Goal: Task Accomplishment & Management: Manage account settings

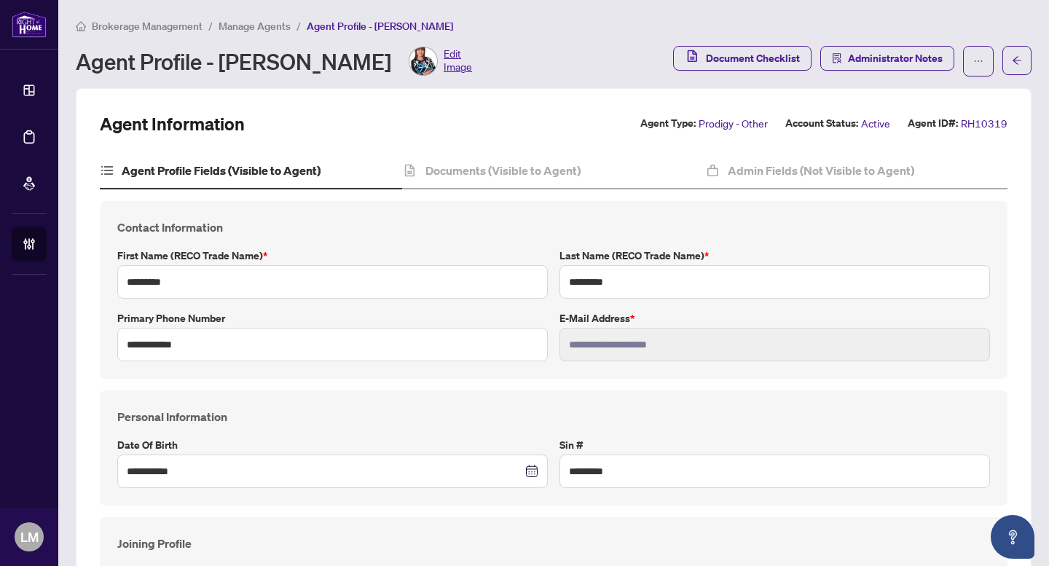
click at [259, 30] on span "Manage Agents" at bounding box center [255, 26] width 72 height 13
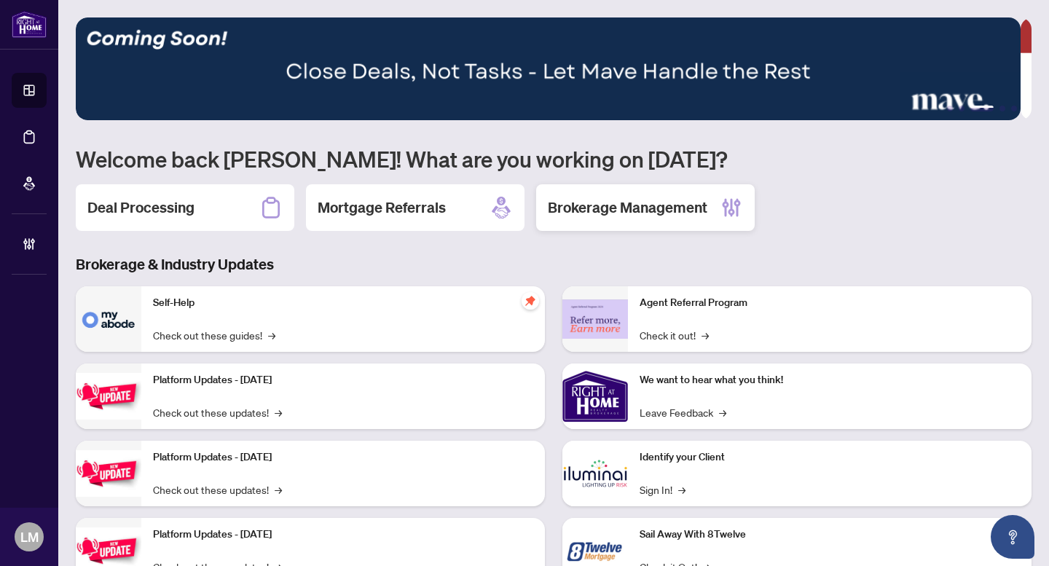
click at [668, 207] on h2 "Brokerage Management" at bounding box center [628, 208] width 160 height 20
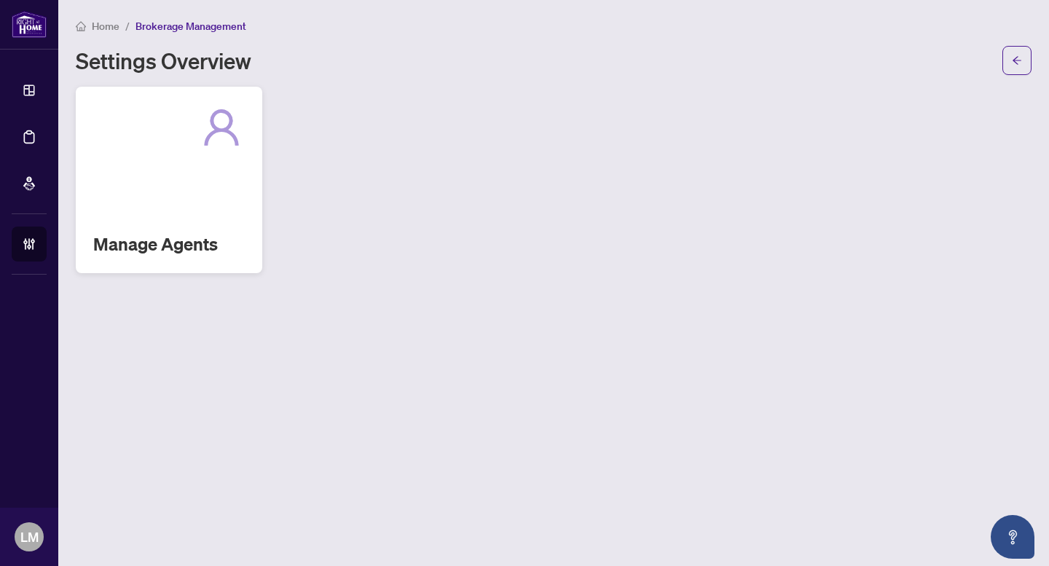
click at [193, 160] on div "Manage Agents" at bounding box center [169, 180] width 187 height 187
